Goal: Task Accomplishment & Management: Use online tool/utility

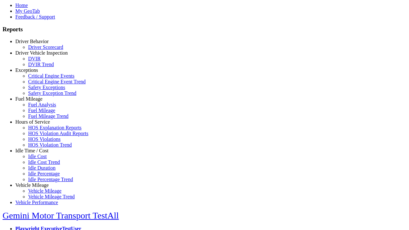
click at [37, 125] on link "Hours of Service" at bounding box center [32, 121] width 34 height 5
click at [42, 130] on link "HOS Explanation Reports" at bounding box center [54, 127] width 53 height 5
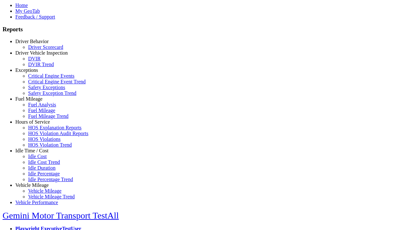
type input "**********"
type input "*********"
